Goal: Entertainment & Leisure: Consume media (video, audio)

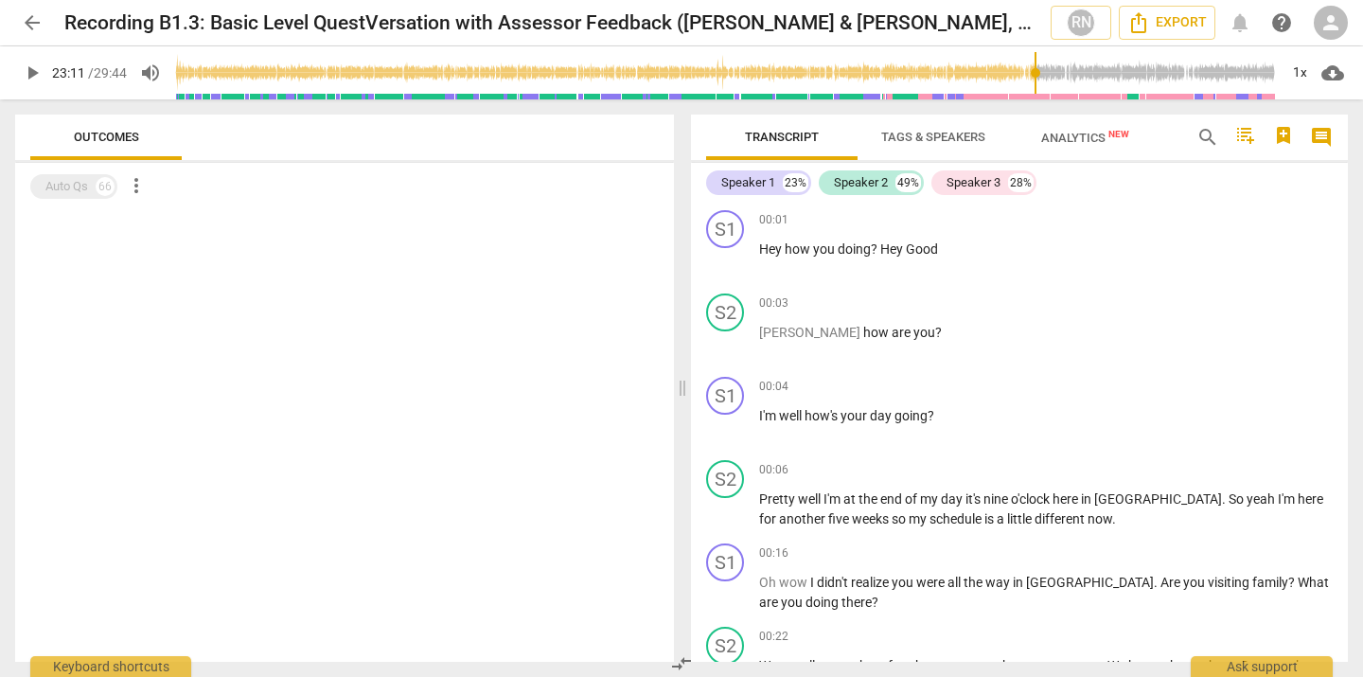
scroll to position [8990, 0]
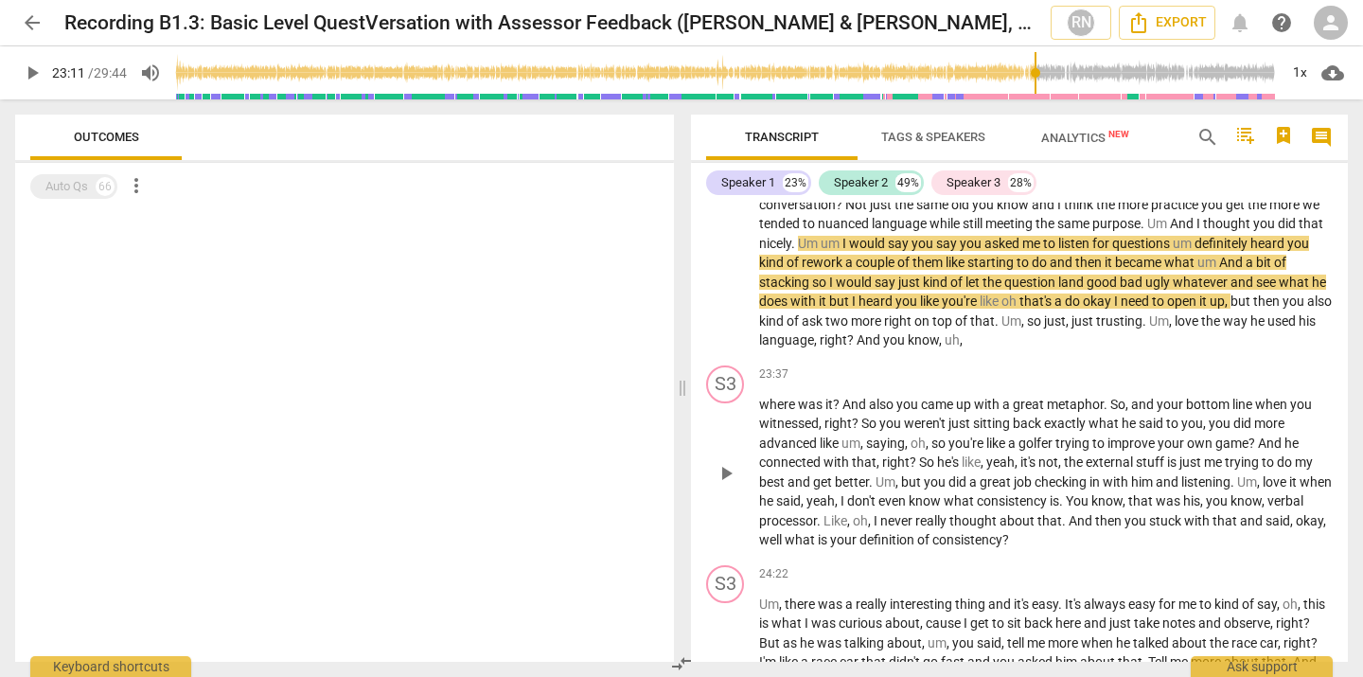
click at [946, 431] on span "weren't" at bounding box center [926, 423] width 44 height 15
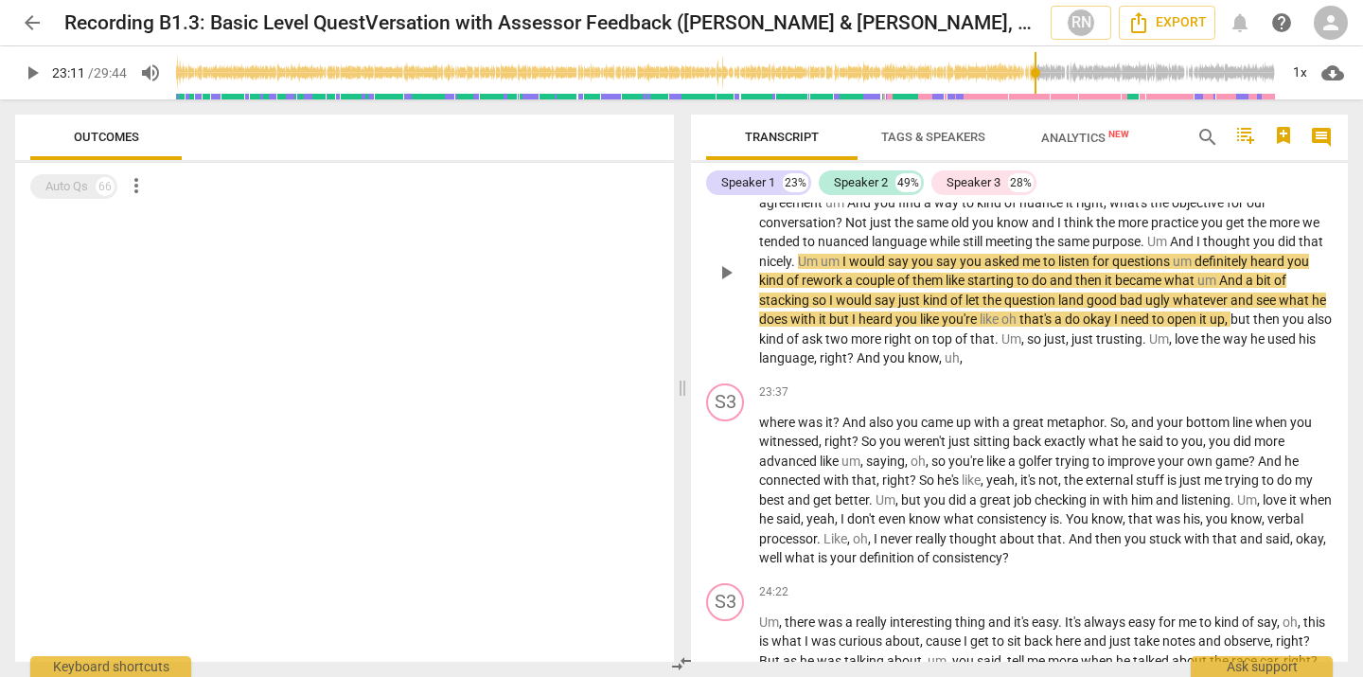
scroll to position [8974, 0]
click at [802, 228] on span "conversation" at bounding box center [797, 220] width 77 height 15
click at [36, 76] on span "play_arrow" at bounding box center [32, 73] width 23 height 23
click at [27, 82] on span "pause" at bounding box center [32, 73] width 23 height 23
click at [27, 82] on span "play_arrow" at bounding box center [32, 73] width 23 height 23
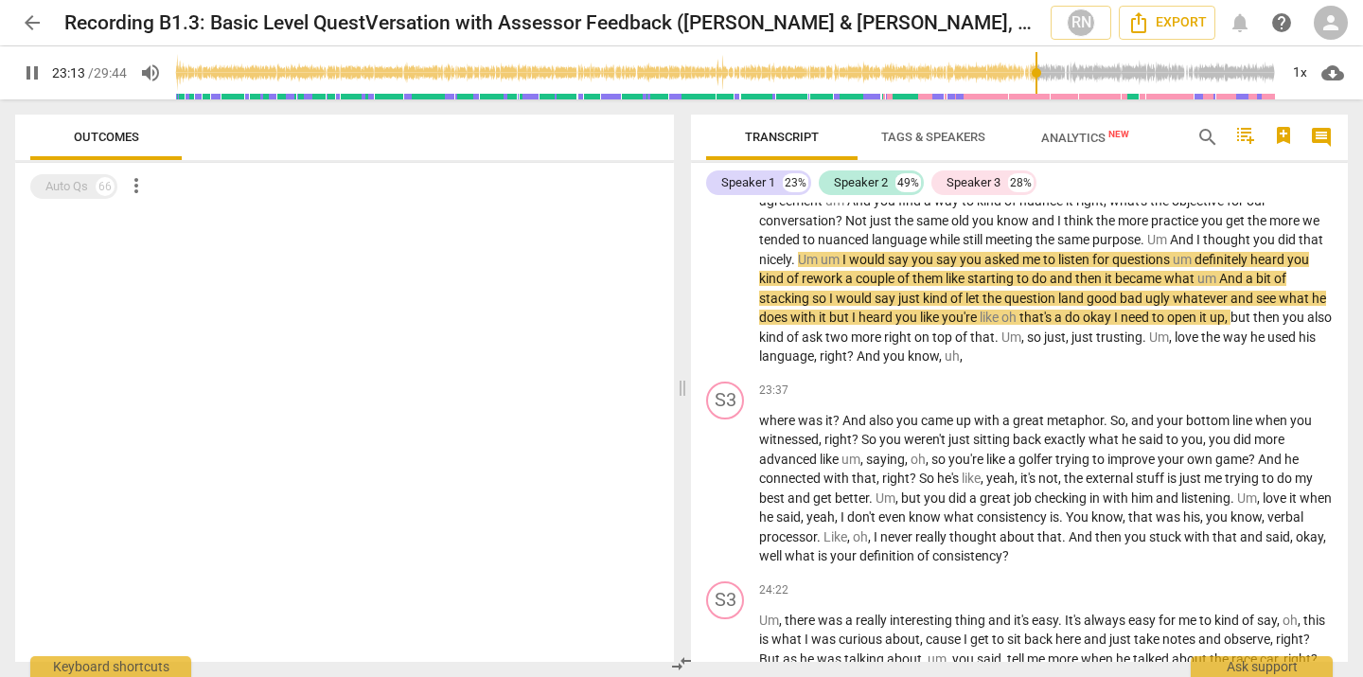
click at [1035, 72] on input "range" at bounding box center [726, 73] width 1103 height 61
click at [1027, 73] on input "range" at bounding box center [726, 73] width 1103 height 61
click at [1020, 75] on input "range" at bounding box center [726, 73] width 1103 height 61
click at [34, 77] on span "pause" at bounding box center [32, 73] width 23 height 23
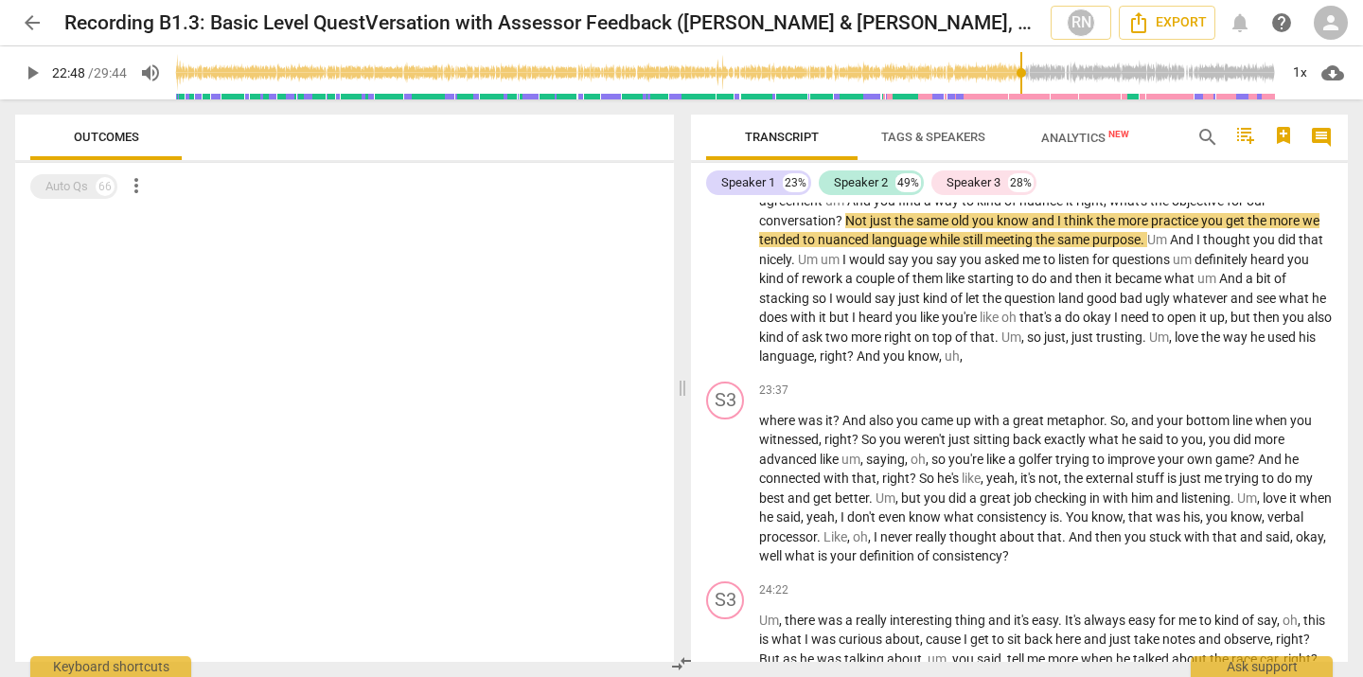
click at [34, 77] on span "play_arrow" at bounding box center [32, 73] width 23 height 23
click at [39, 73] on span "pause" at bounding box center [32, 73] width 23 height 23
click at [39, 73] on span "play_arrow" at bounding box center [32, 73] width 23 height 23
click at [1023, 76] on input "range" at bounding box center [726, 73] width 1103 height 61
type input "1307"
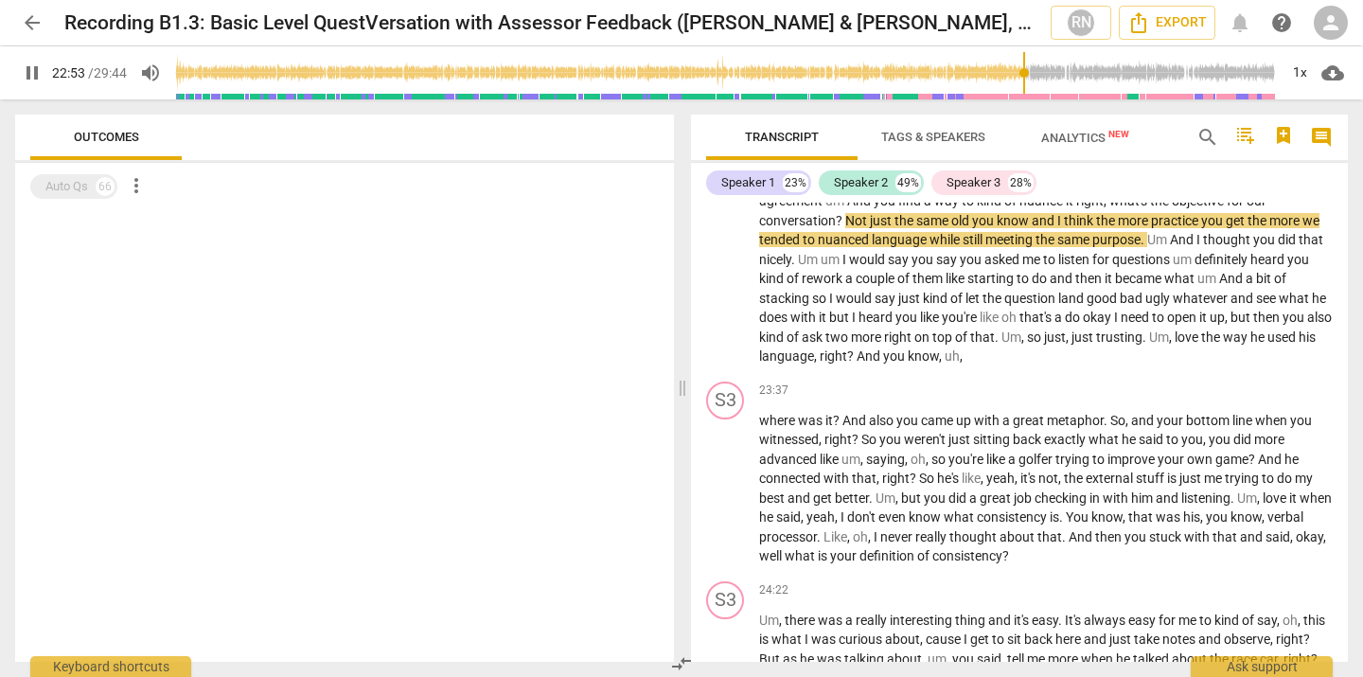
click at [982, 89] on input "range" at bounding box center [726, 73] width 1103 height 61
click at [44, 85] on div "pause 21:47 / 29:44 volume_up 1x cloud_download" at bounding box center [681, 72] width 1333 height 53
click at [36, 81] on span "pause" at bounding box center [32, 73] width 23 height 23
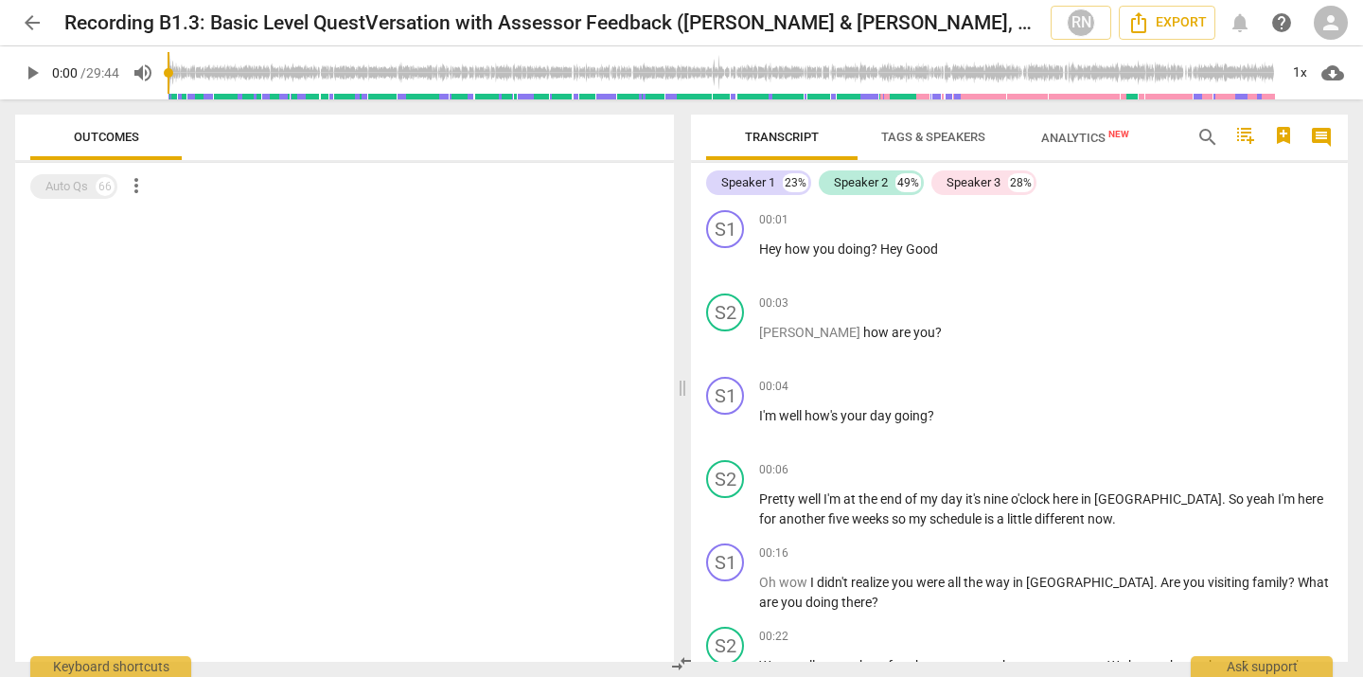
click at [932, 75] on input "range" at bounding box center [723, 73] width 1110 height 61
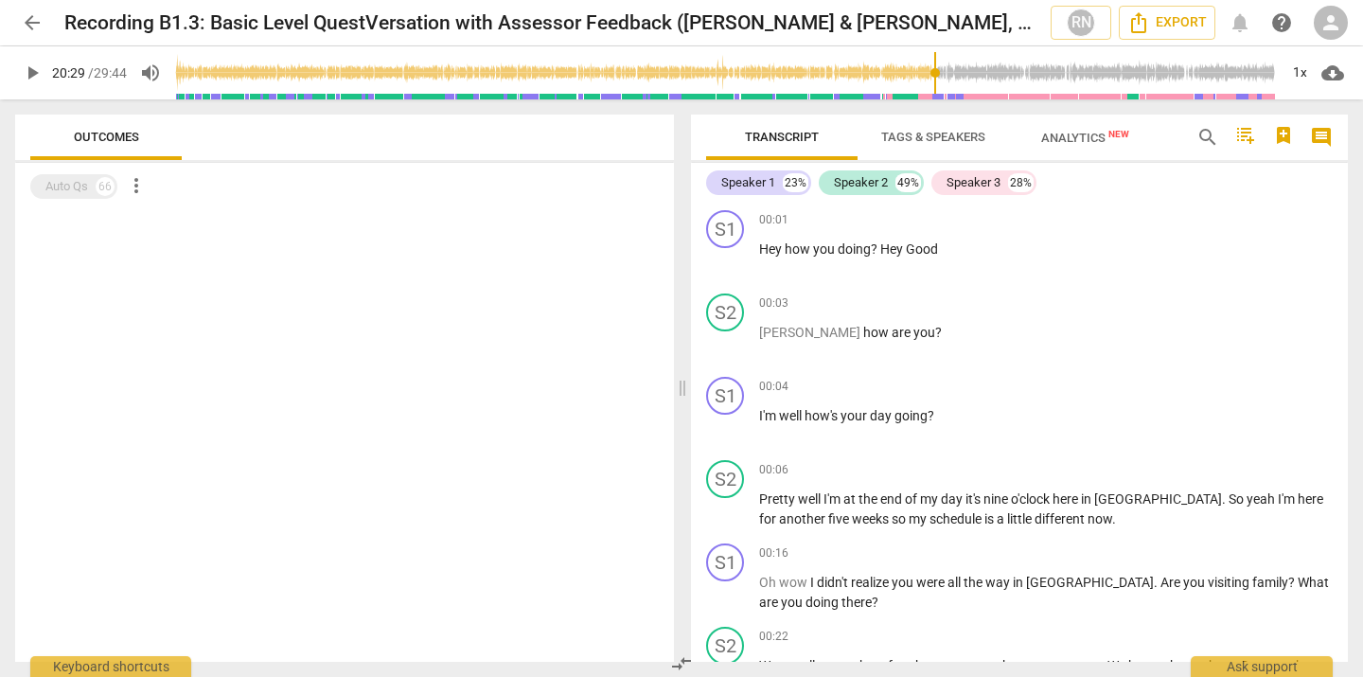
scroll to position [8271, 0]
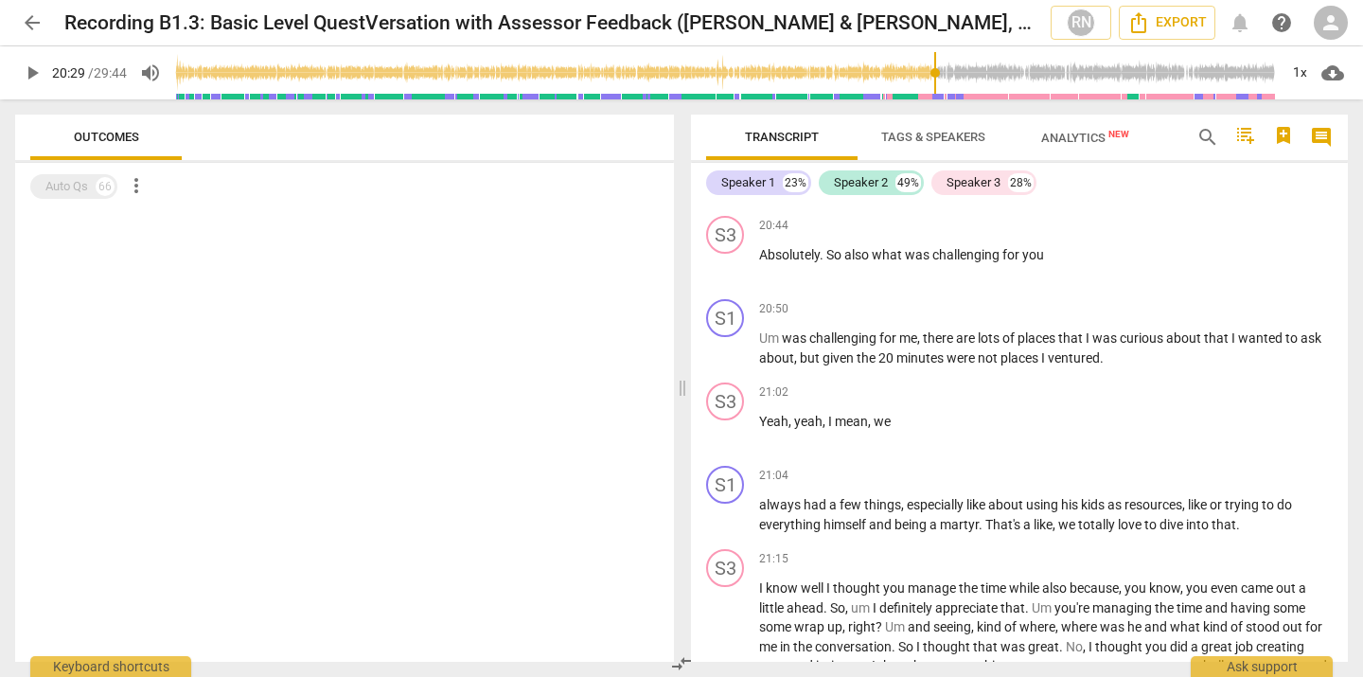
click at [34, 77] on span "play_arrow" at bounding box center [32, 73] width 23 height 23
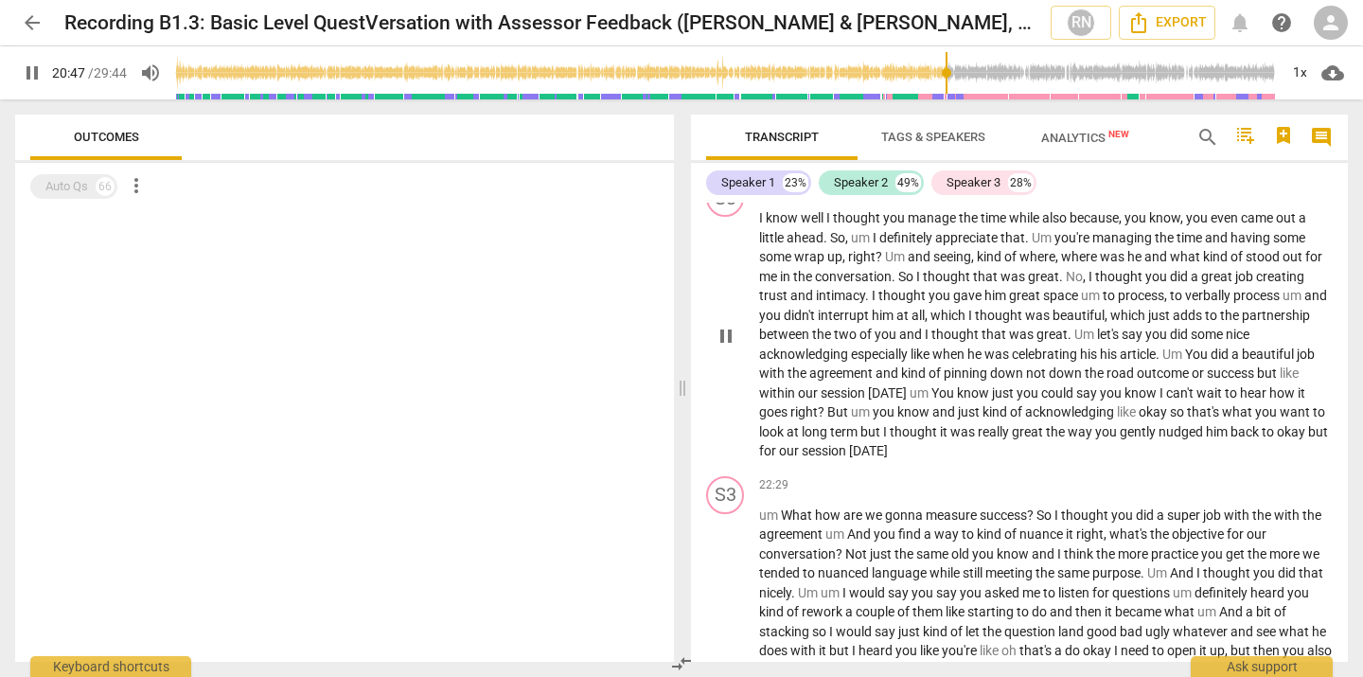
scroll to position [8354, 0]
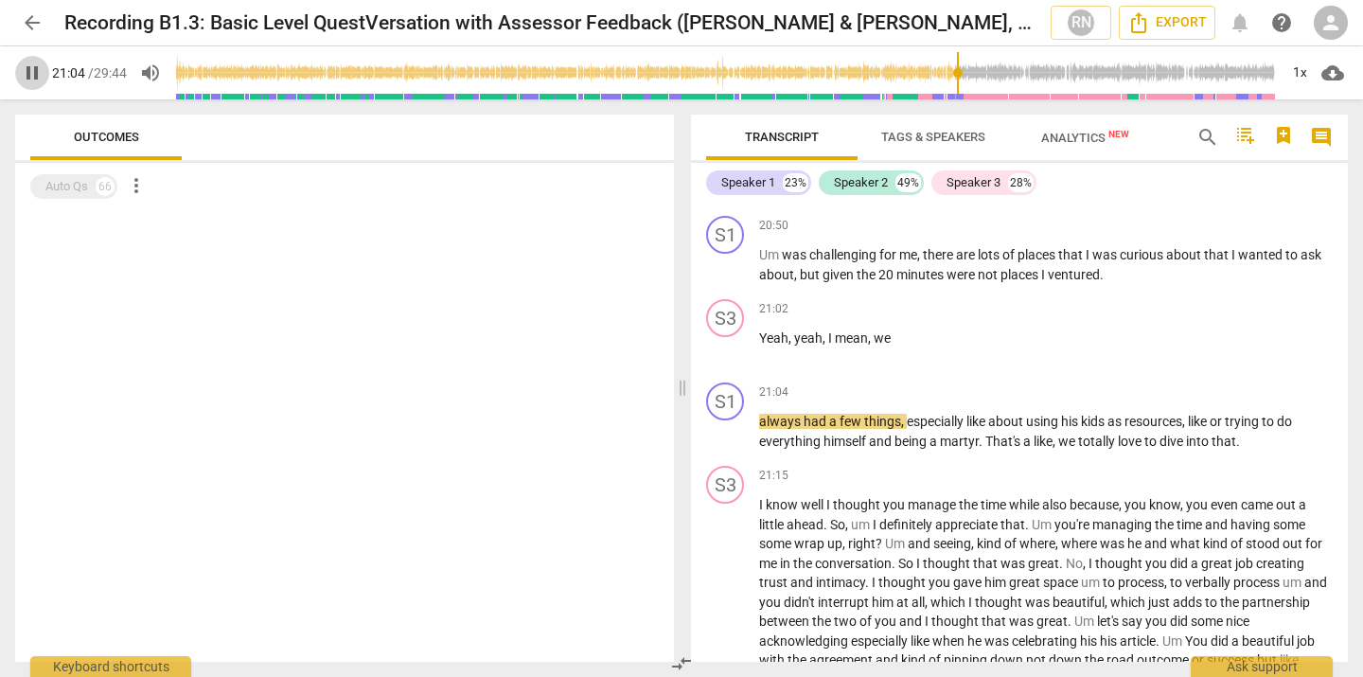
click at [39, 82] on span "pause" at bounding box center [32, 73] width 23 height 23
click at [32, 78] on span "play_arrow" at bounding box center [32, 73] width 23 height 23
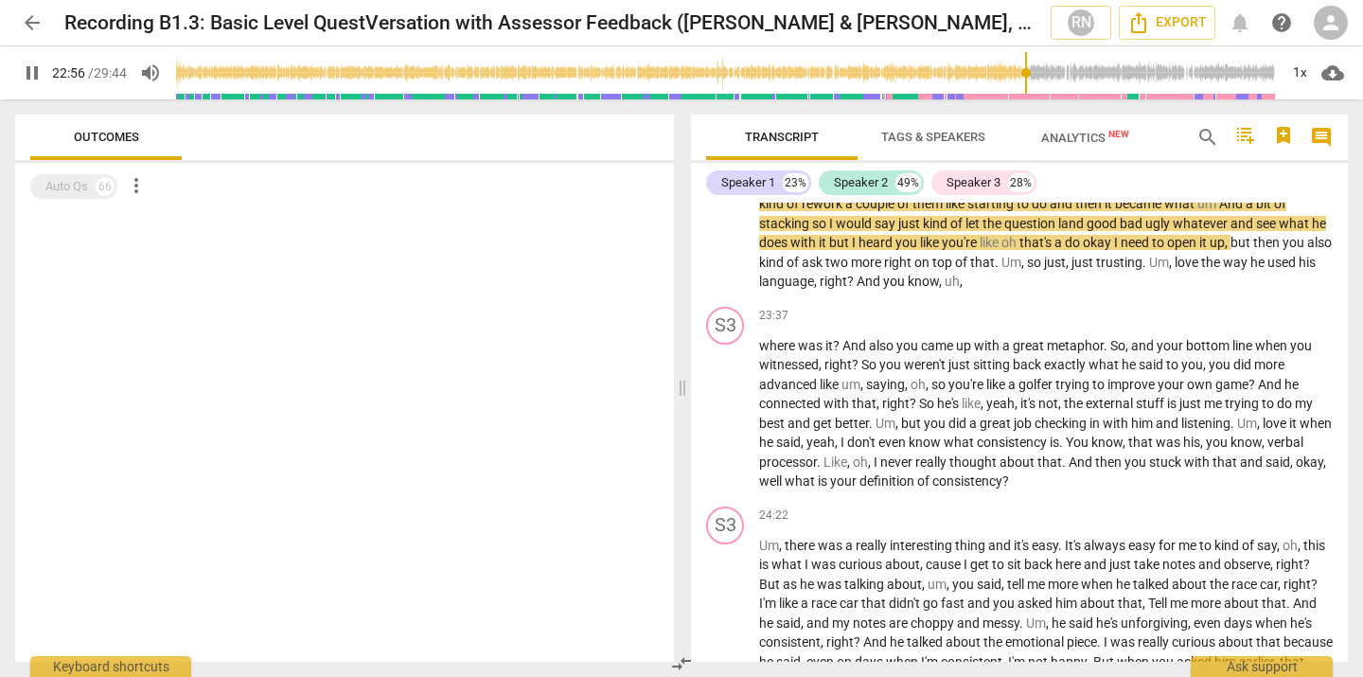
scroll to position [9049, 0]
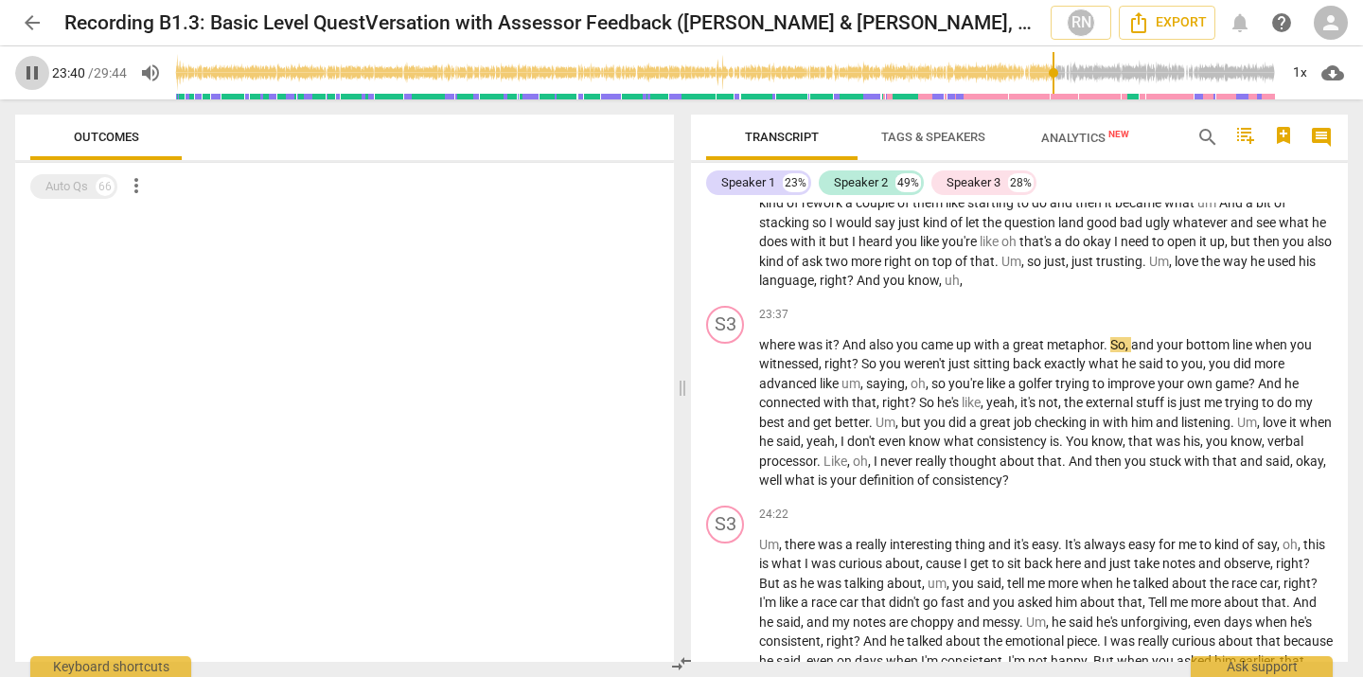
click at [38, 67] on span "pause" at bounding box center [32, 73] width 23 height 23
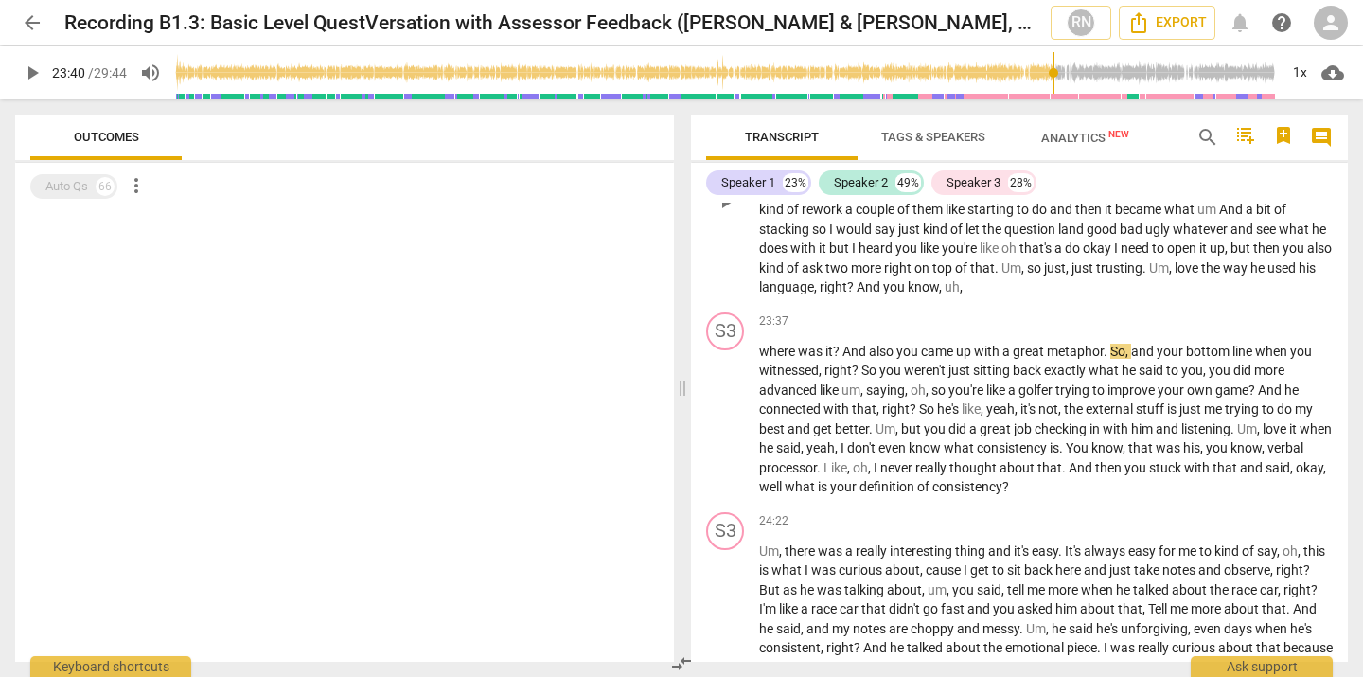
scroll to position [9047, 0]
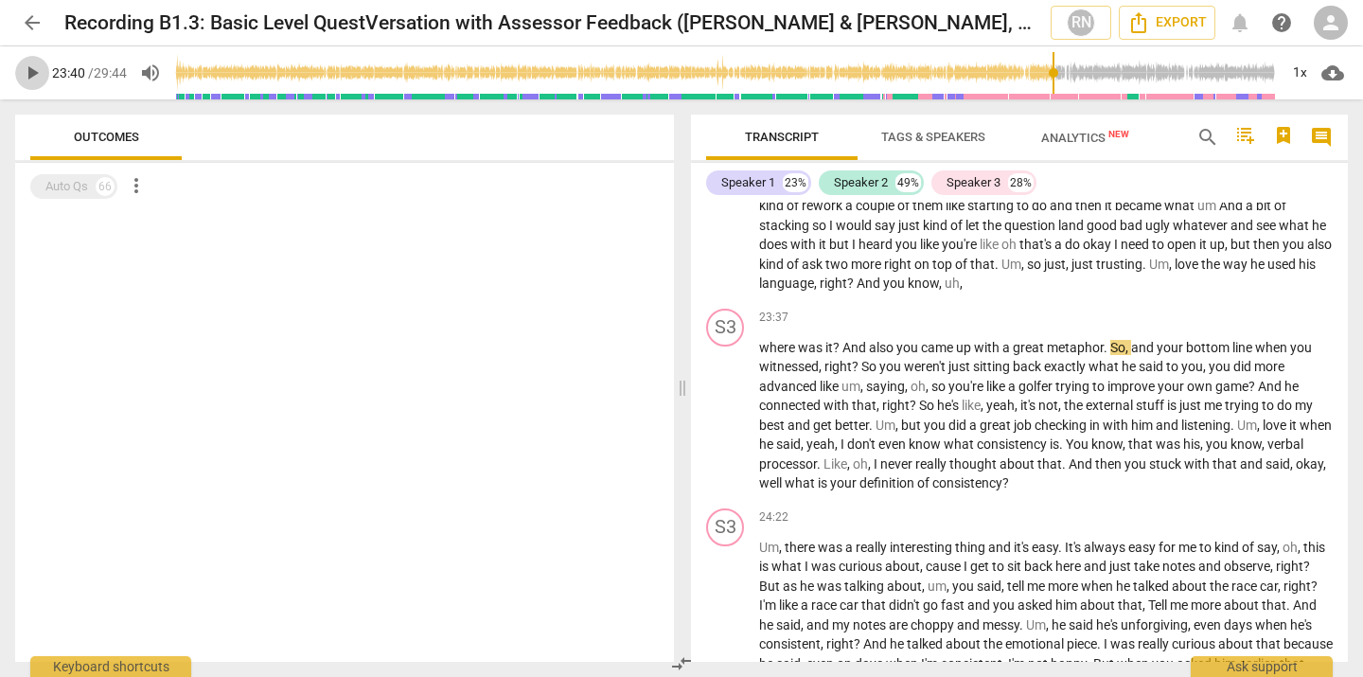
click at [32, 73] on span "play_arrow" at bounding box center [32, 73] width 23 height 23
click at [29, 82] on span "pause" at bounding box center [32, 73] width 23 height 23
click at [36, 76] on span "play_arrow" at bounding box center [32, 73] width 23 height 23
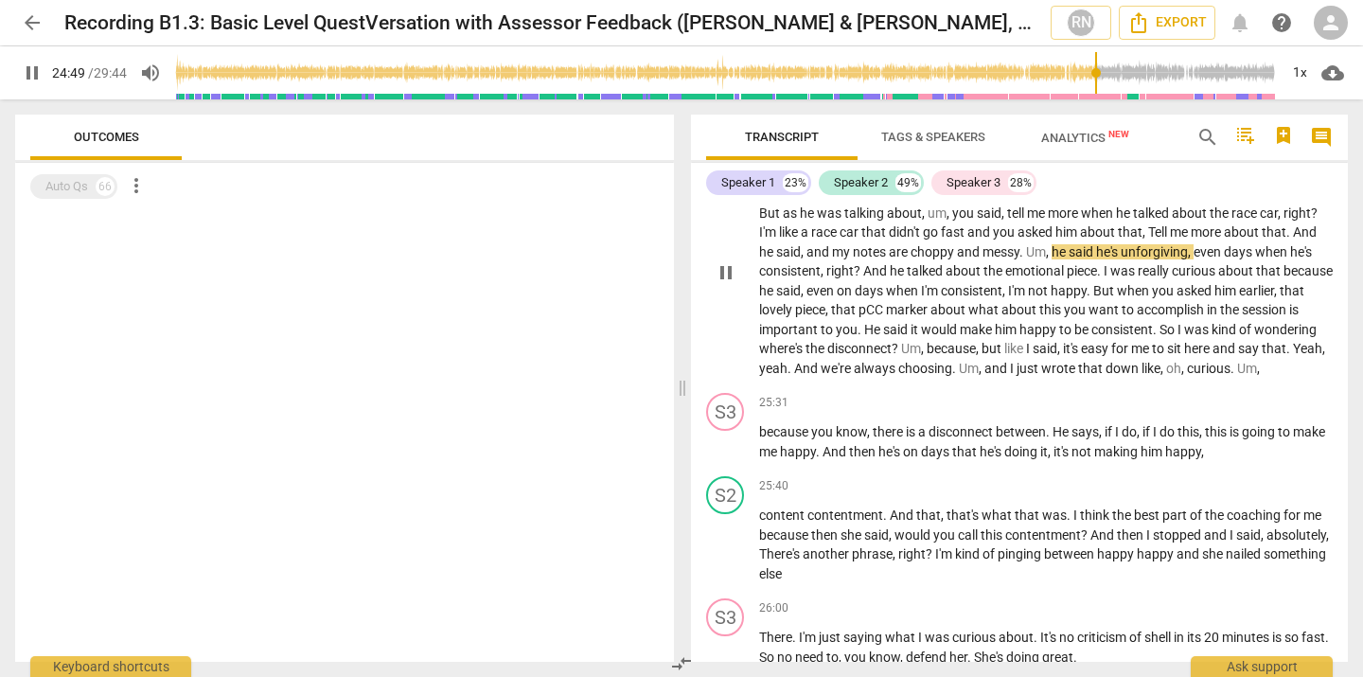
scroll to position [9421, 0]
click at [27, 77] on span "pause" at bounding box center [32, 73] width 23 height 23
click at [27, 77] on span "play_arrow" at bounding box center [32, 73] width 23 height 23
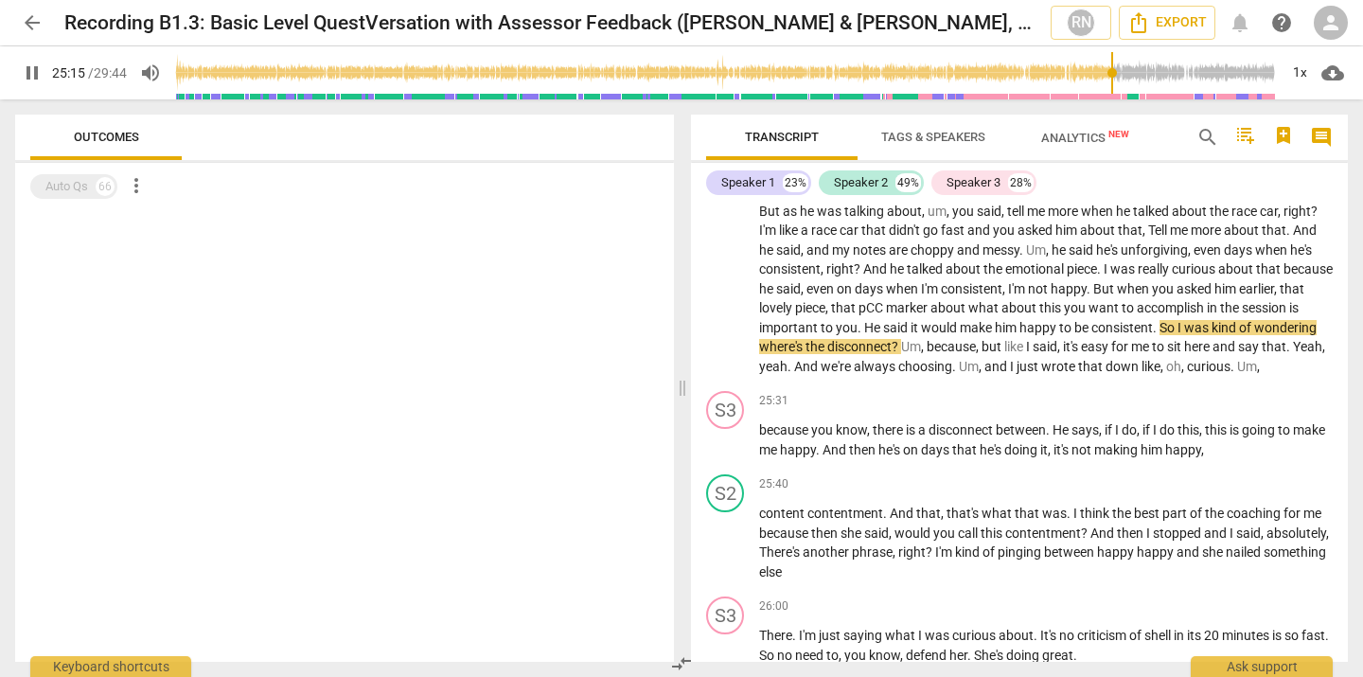
click at [27, 77] on span "pause" at bounding box center [32, 73] width 23 height 23
click at [40, 75] on span "play_arrow" at bounding box center [32, 73] width 23 height 23
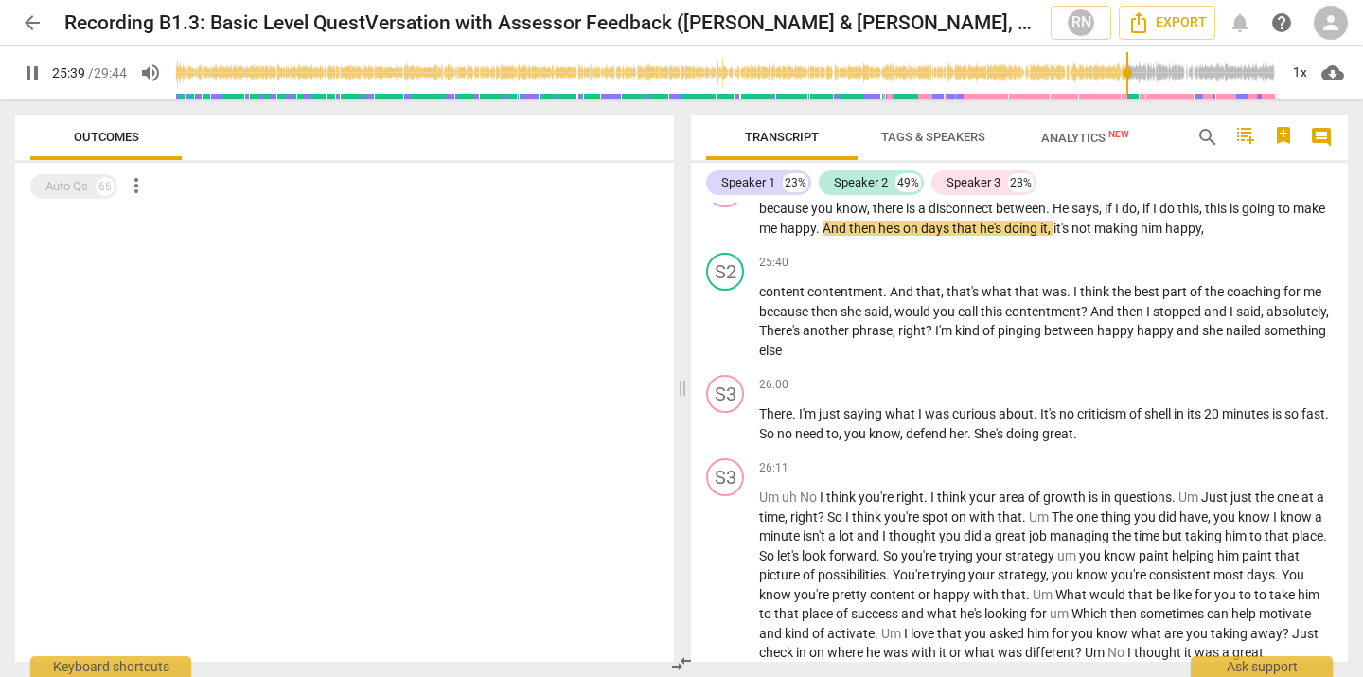
scroll to position [9651, 0]
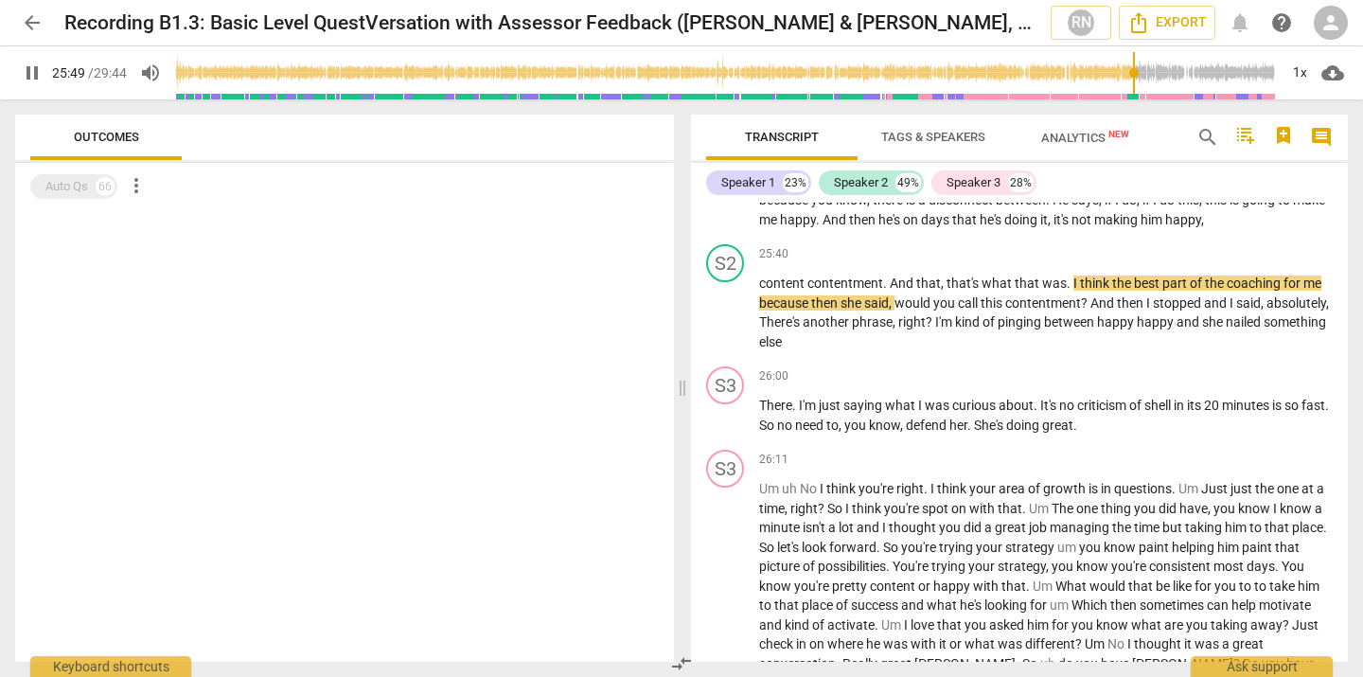
click at [35, 71] on span "pause" at bounding box center [32, 73] width 23 height 23
click at [35, 71] on span "play_arrow" at bounding box center [32, 73] width 23 height 23
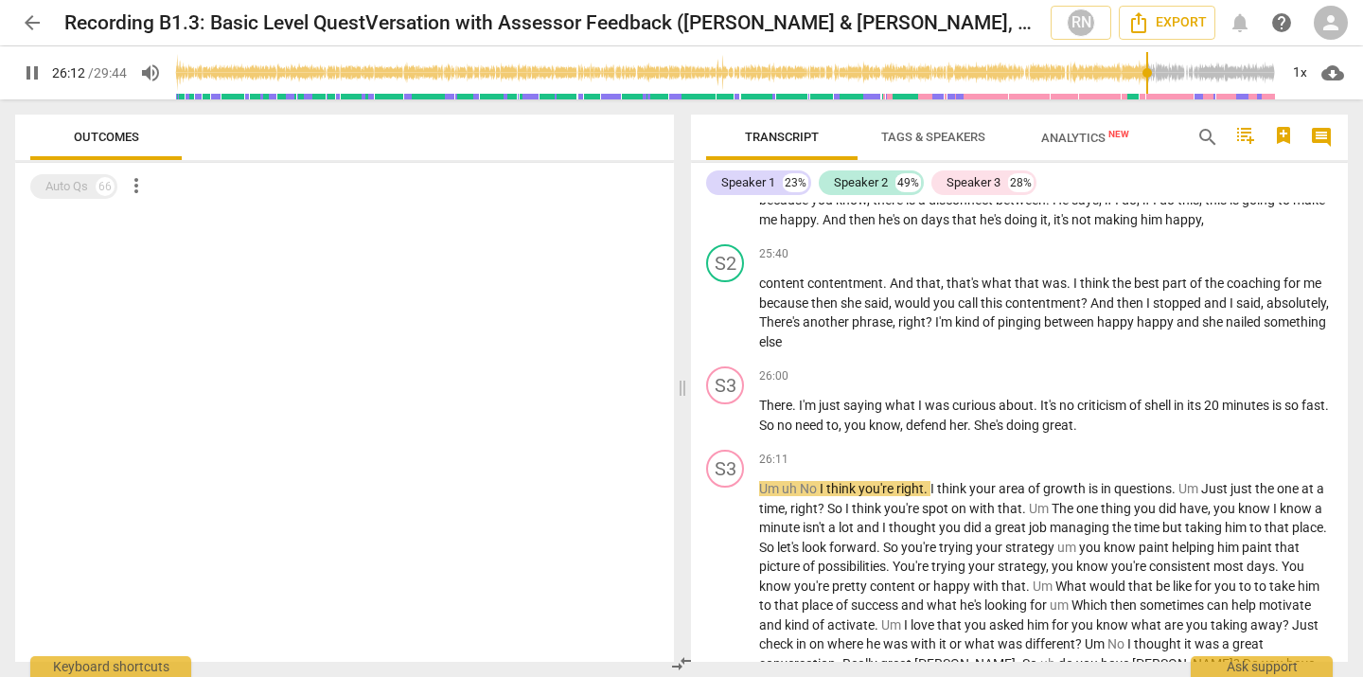
type input "1573"
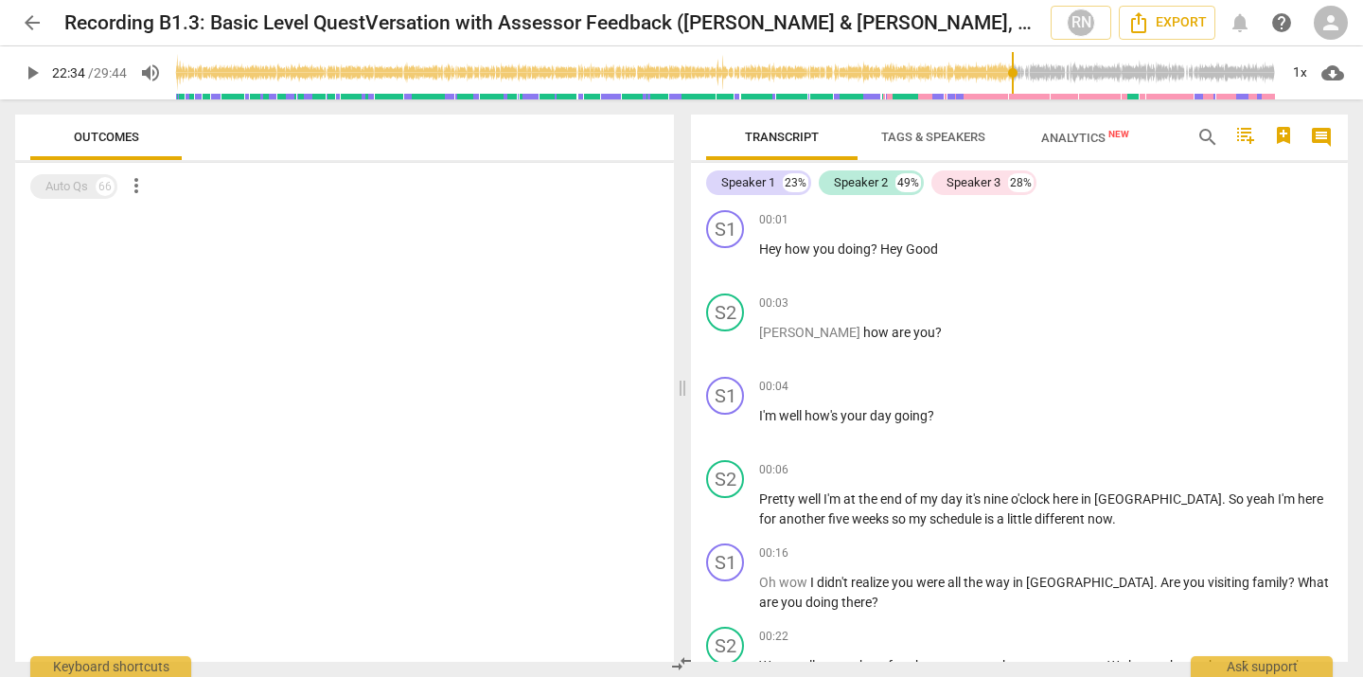
click at [1010, 68] on input "range" at bounding box center [726, 73] width 1103 height 61
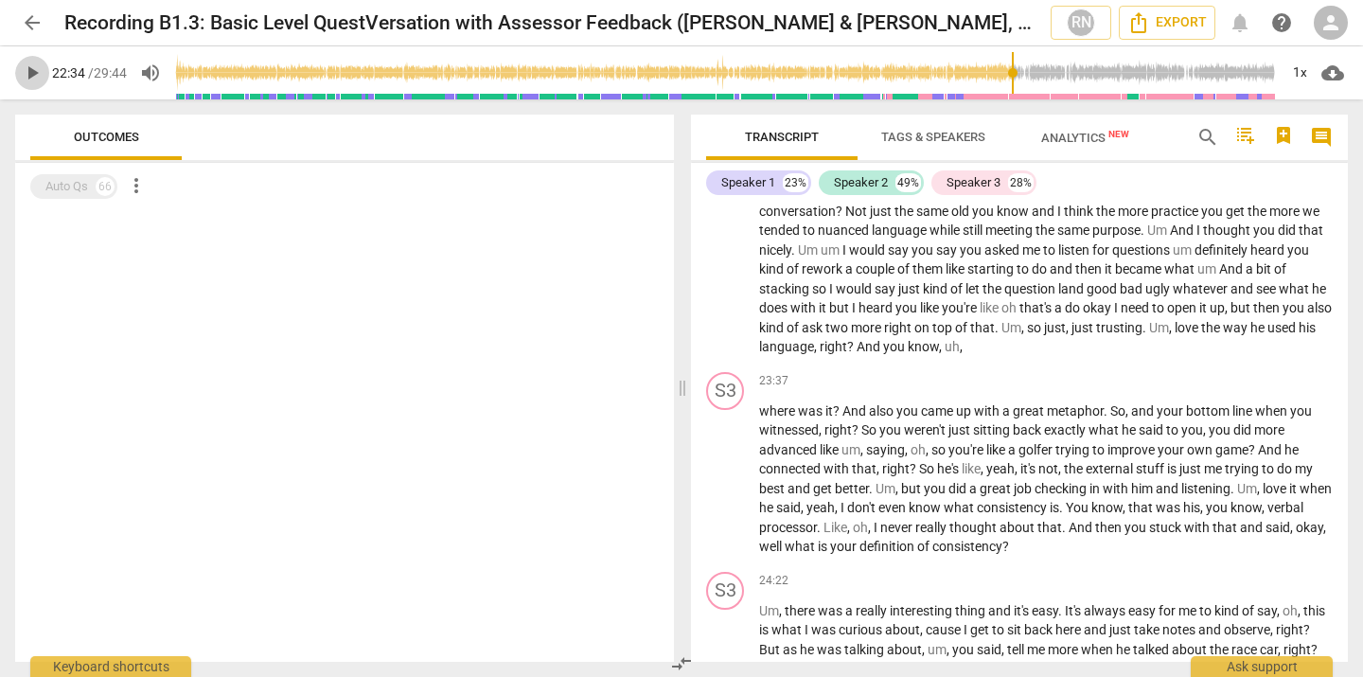
click at [35, 75] on span "play_arrow" at bounding box center [32, 73] width 23 height 23
click at [1082, 70] on input "range" at bounding box center [726, 73] width 1103 height 61
click at [1121, 70] on input "range" at bounding box center [726, 73] width 1103 height 61
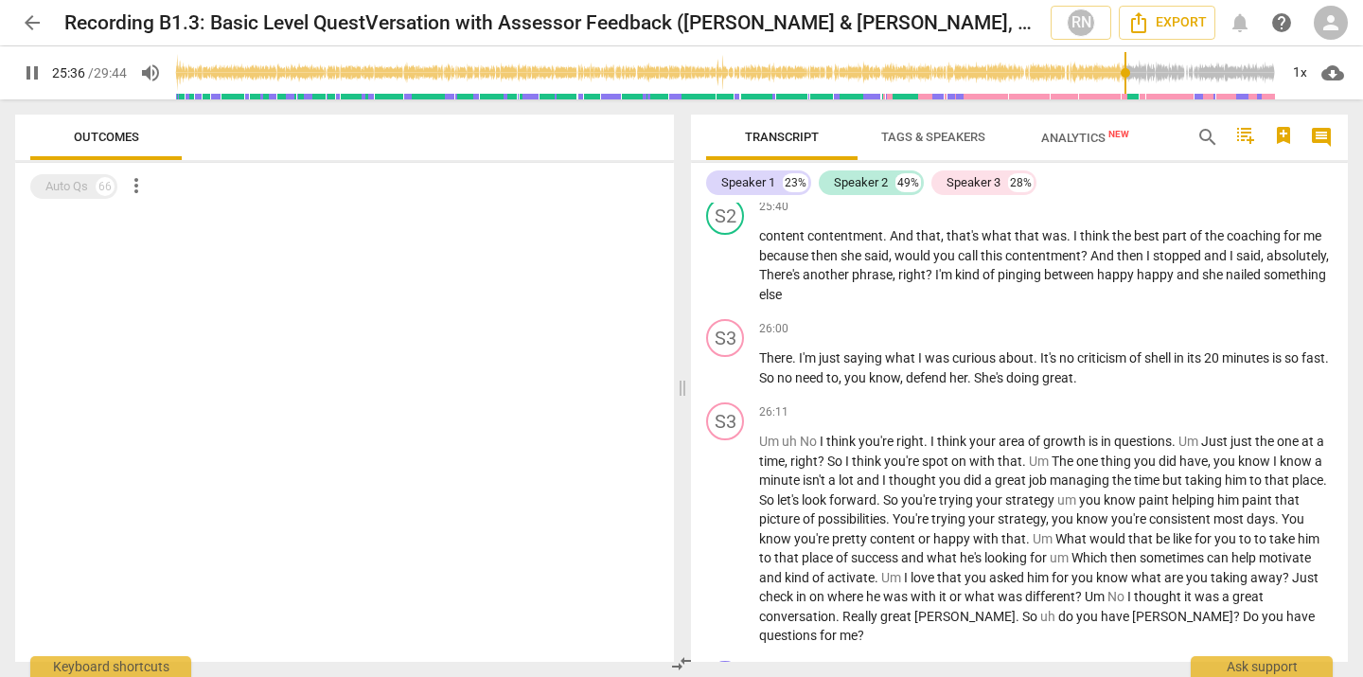
click at [1140, 72] on input "range" at bounding box center [726, 73] width 1103 height 61
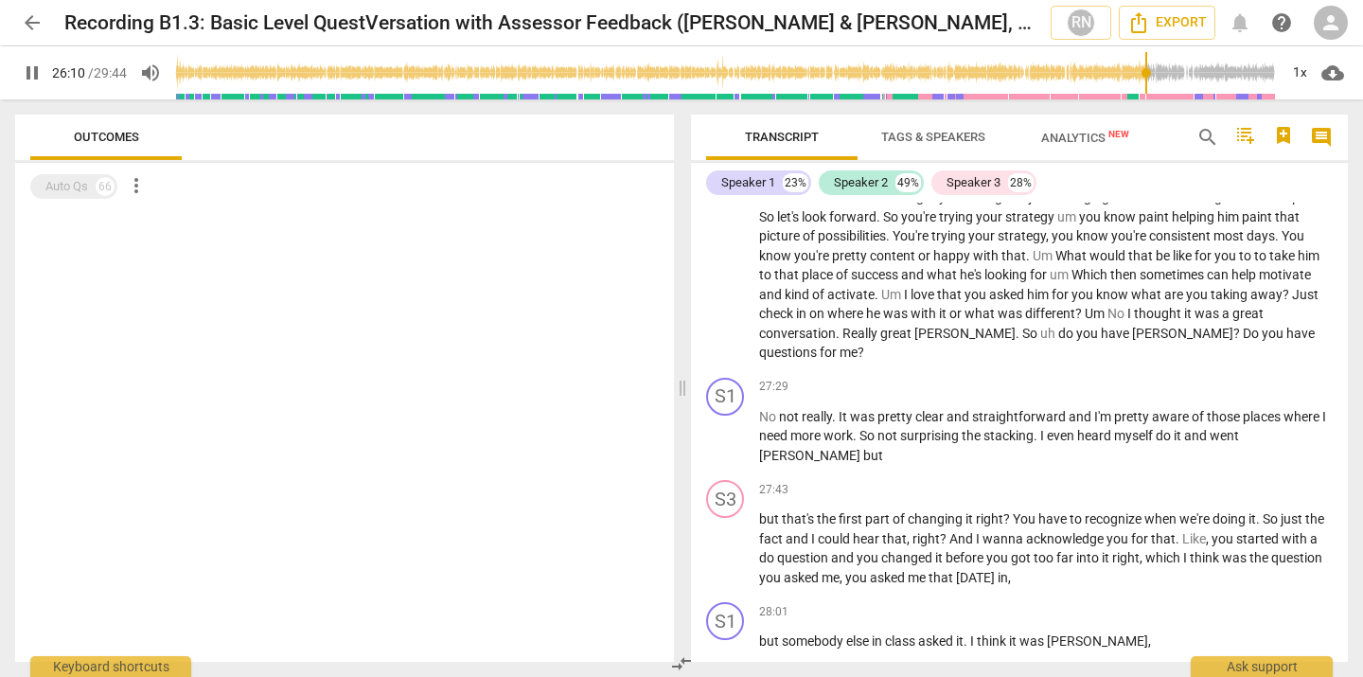
scroll to position [9985, 0]
click at [37, 76] on span "pause" at bounding box center [32, 73] width 23 height 23
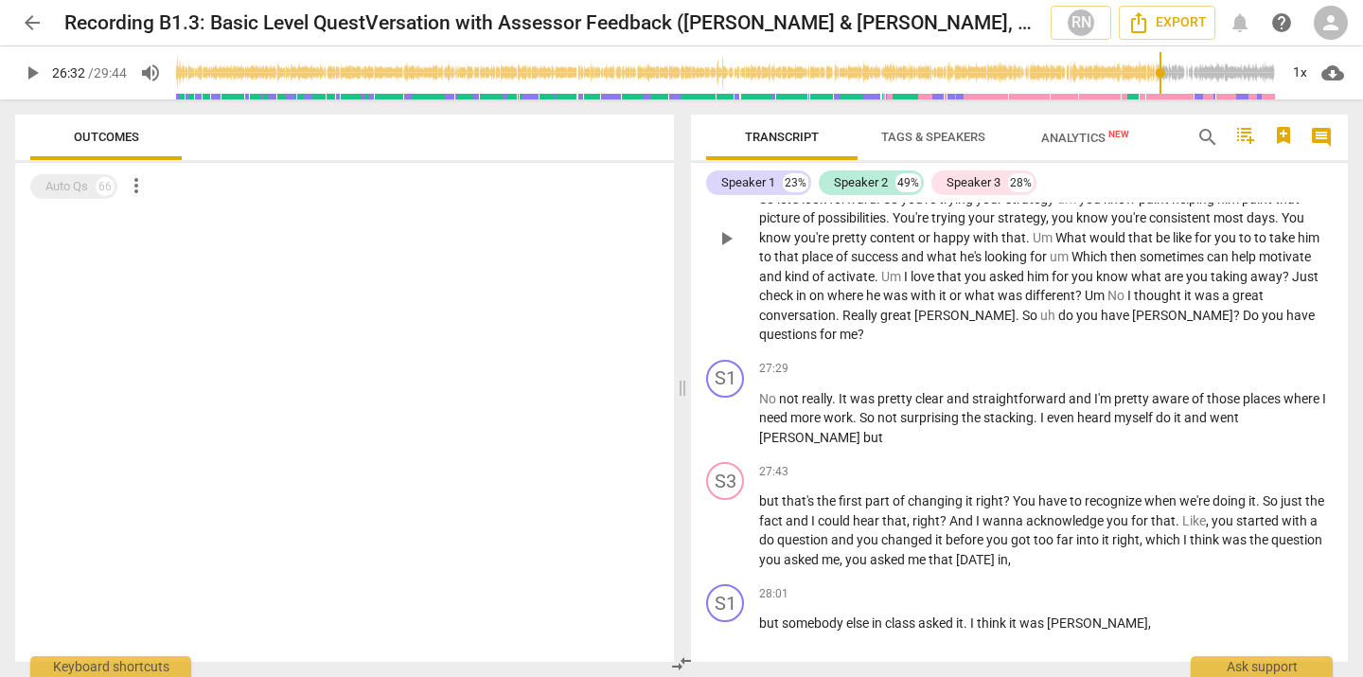
scroll to position [10004, 0]
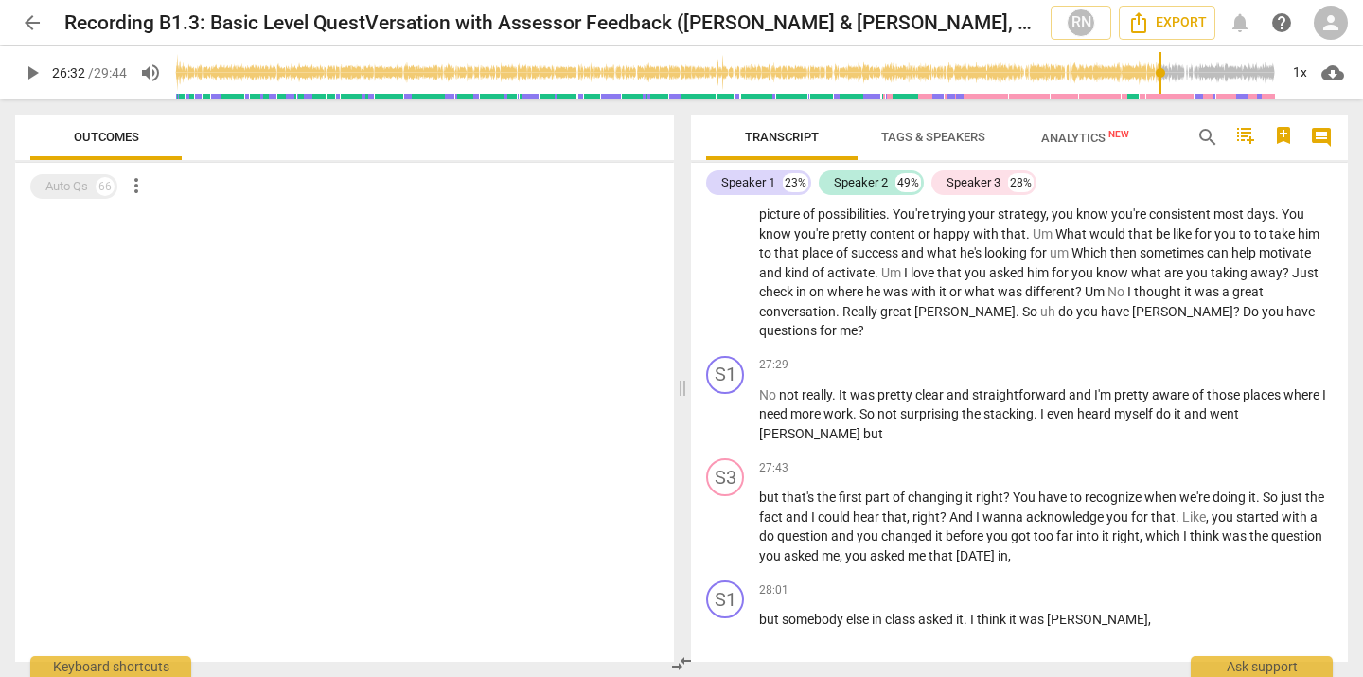
click at [35, 75] on span "play_arrow" at bounding box center [32, 73] width 23 height 23
click at [33, 77] on span "pause" at bounding box center [32, 73] width 23 height 23
click at [33, 77] on span "play_arrow" at bounding box center [32, 73] width 23 height 23
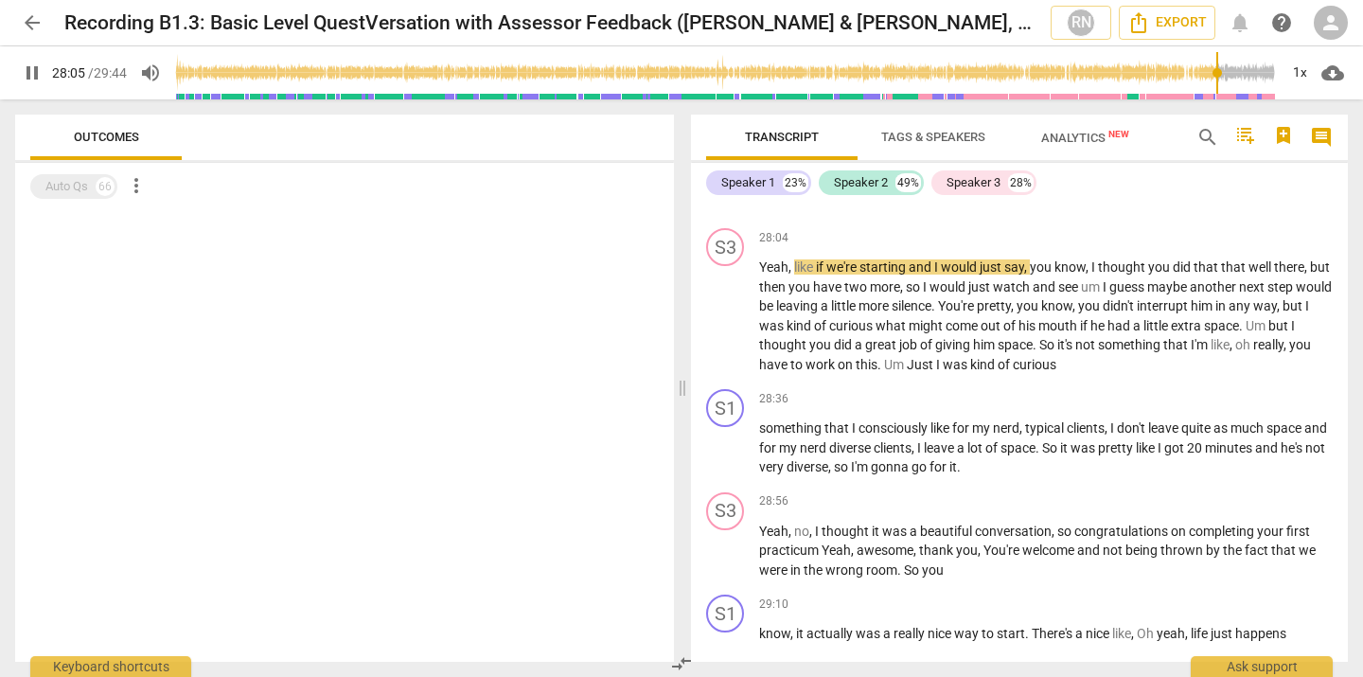
scroll to position [10441, 0]
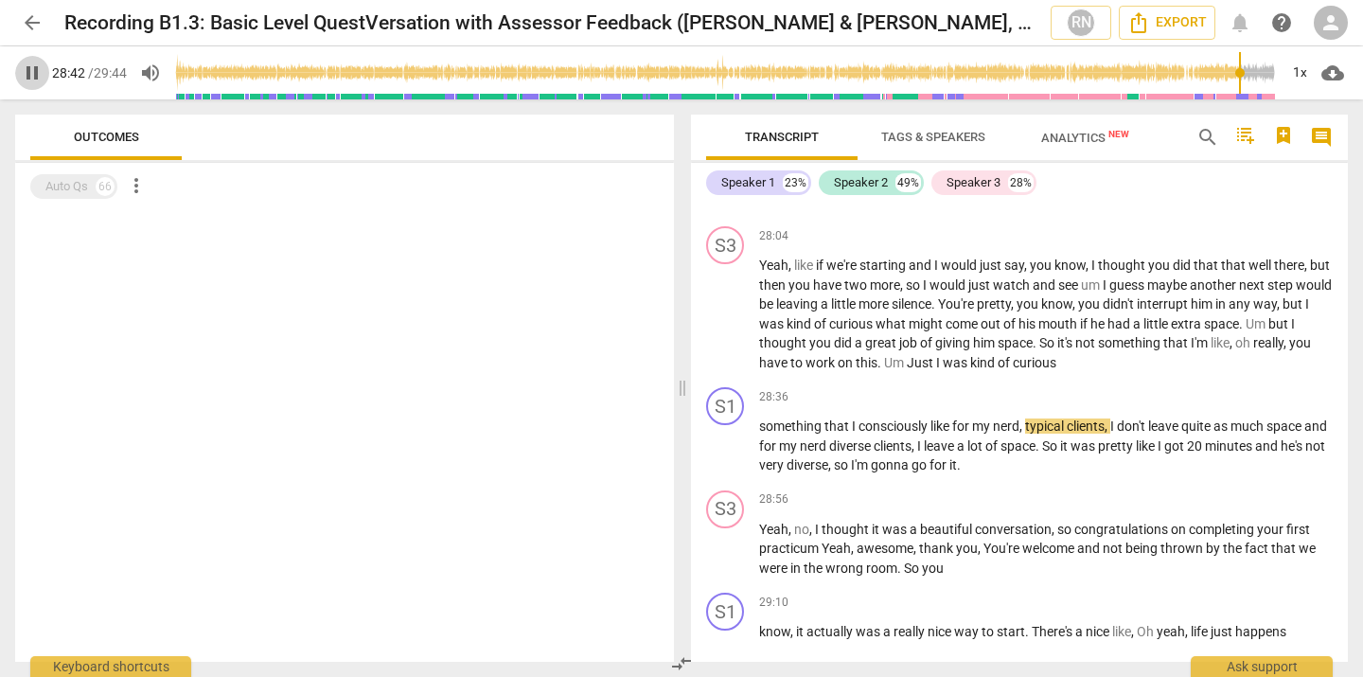
click at [35, 76] on span "pause" at bounding box center [32, 73] width 23 height 23
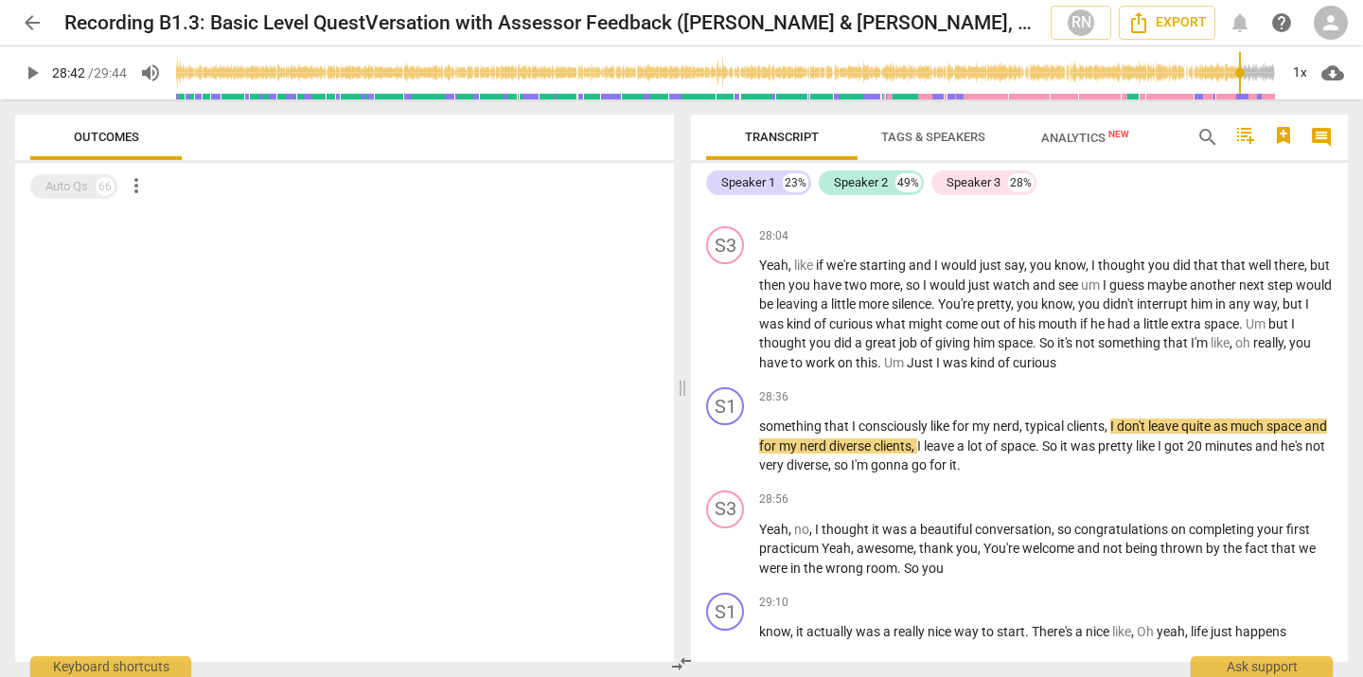
type input "1723"
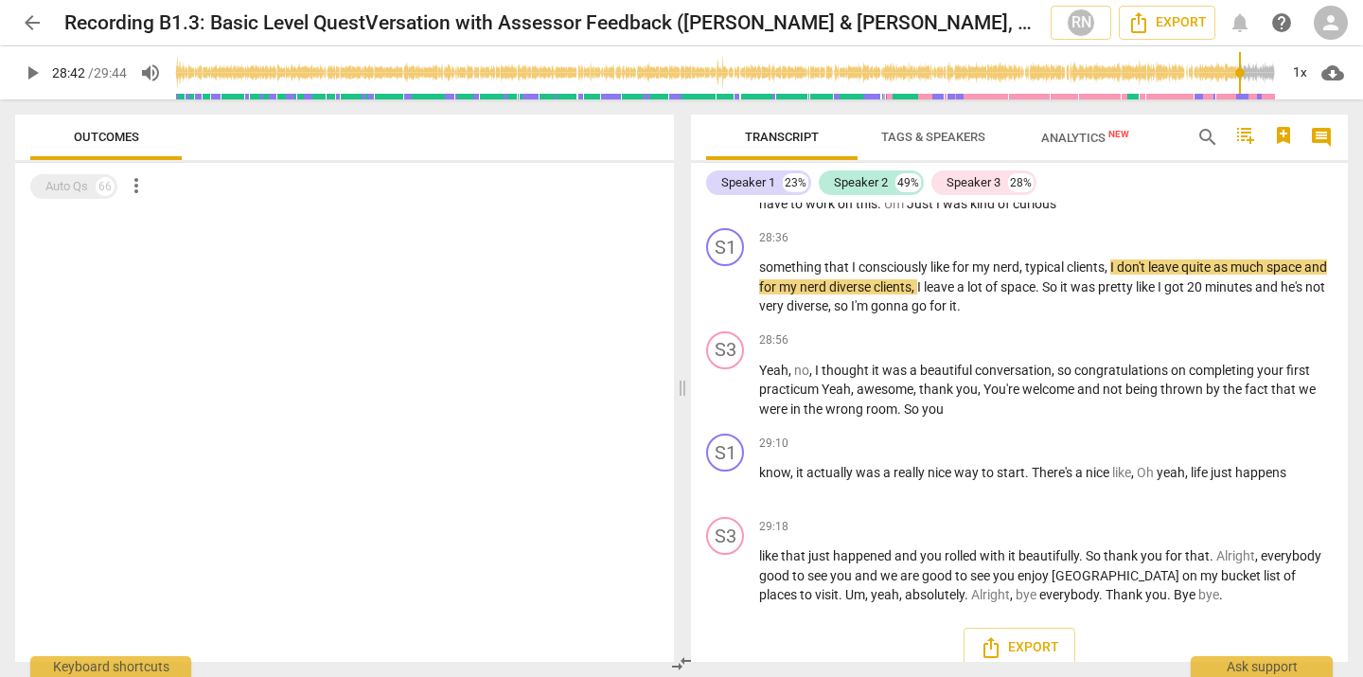
scroll to position [10659, 0]
